Goal: Find specific page/section: Find specific page/section

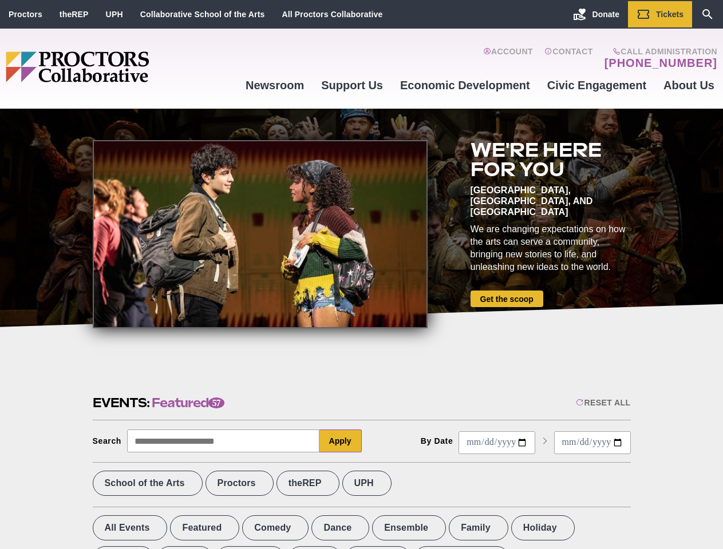
click at [361, 275] on div at bounding box center [260, 234] width 335 height 188
click at [602, 403] on div "Reset All" at bounding box center [603, 402] width 54 height 9
click at [340, 441] on button "Apply" at bounding box center [340, 441] width 42 height 23
